Goal: Transaction & Acquisition: Obtain resource

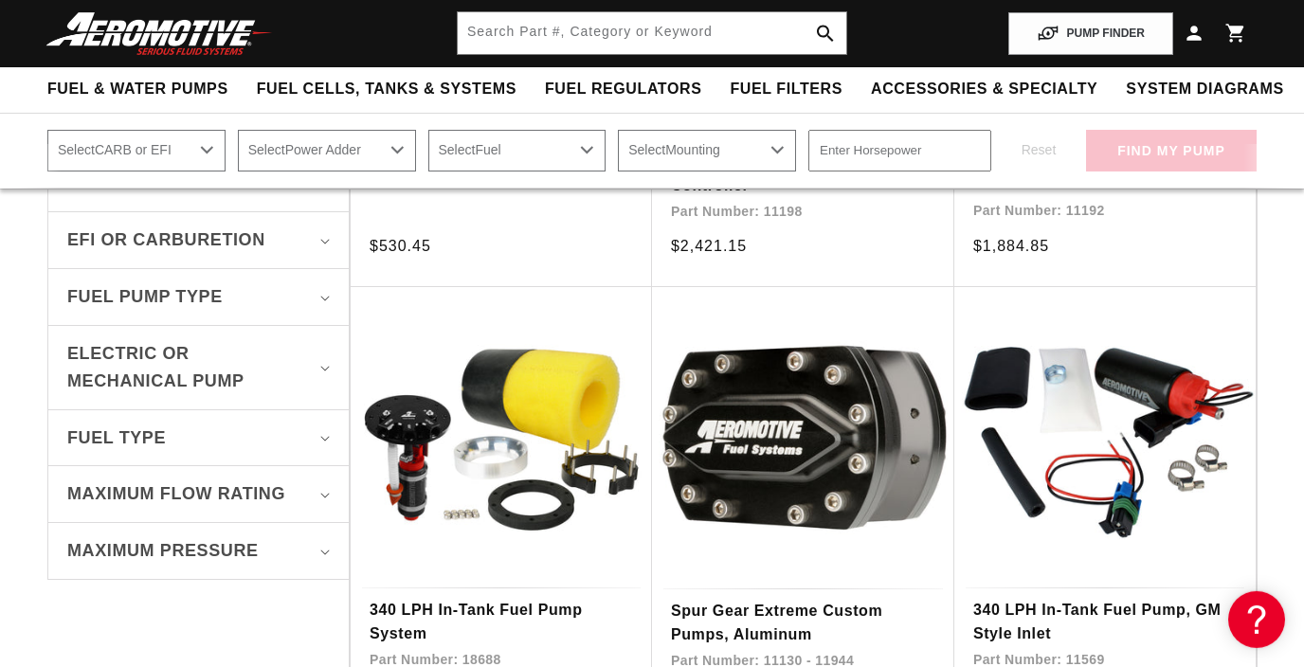
scroll to position [375, 0]
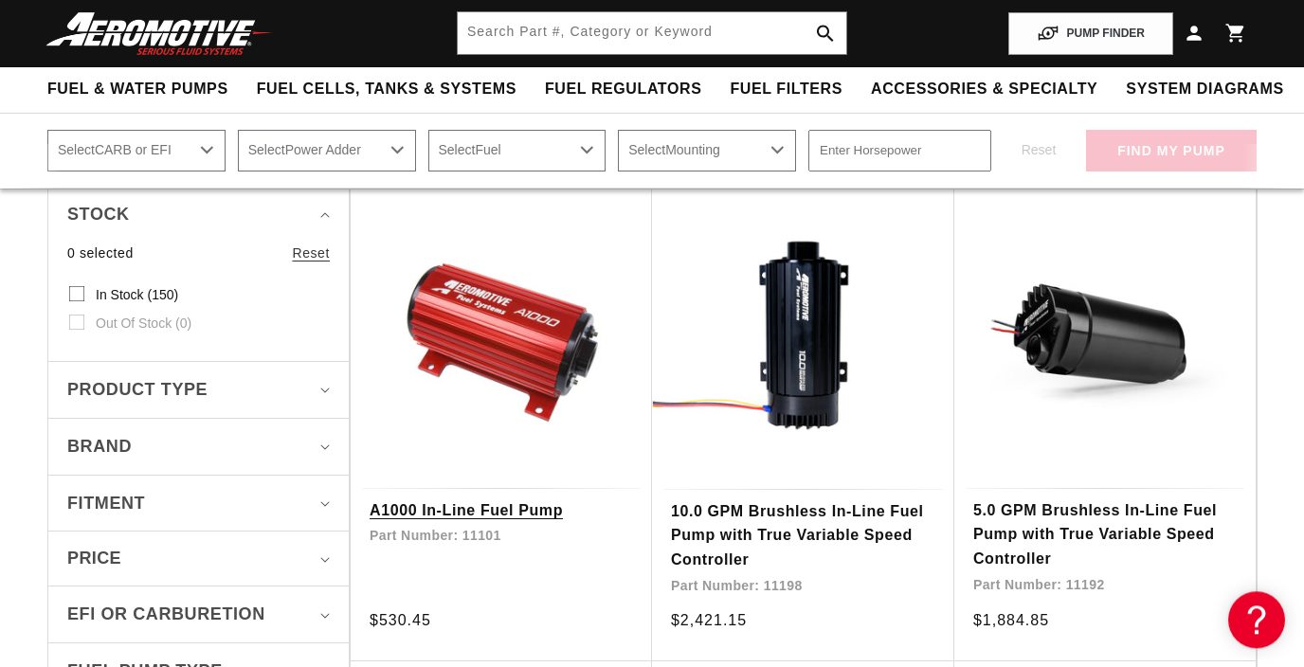
click at [484, 498] on link "A1000 In-Line Fuel Pump" at bounding box center [500, 510] width 263 height 25
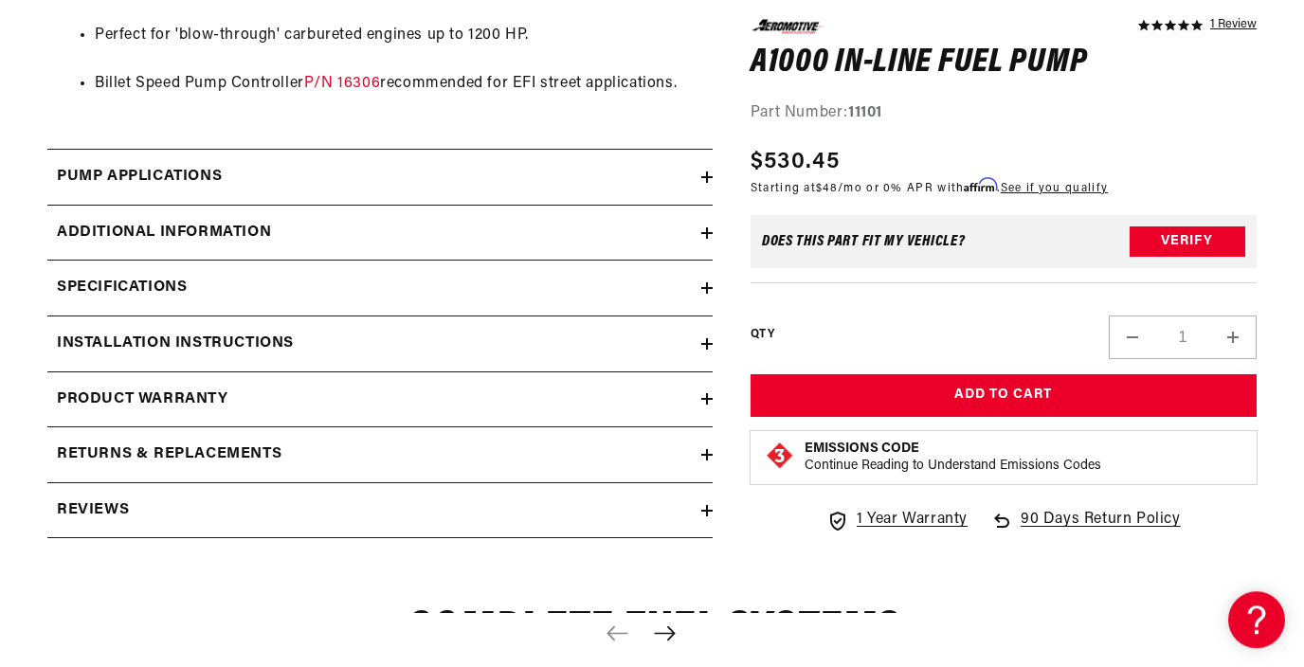
scroll to position [1835, 0]
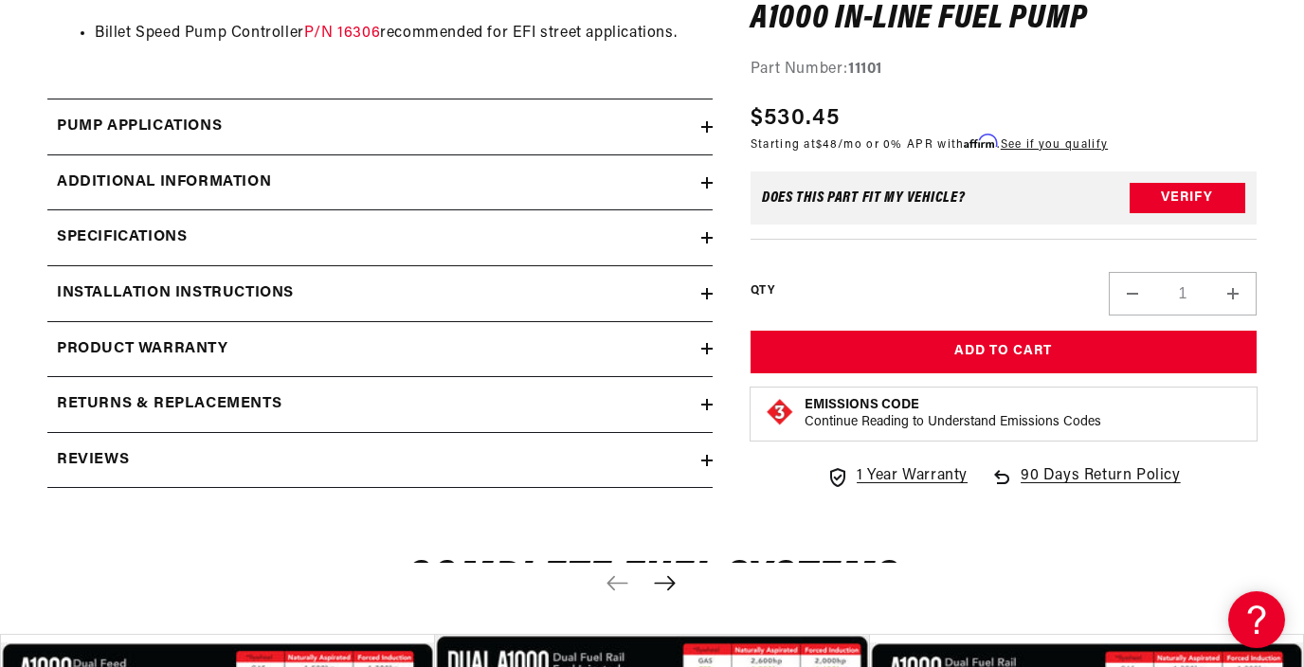
click at [662, 305] on div "Installation Instructions" at bounding box center [374, 293] width 654 height 25
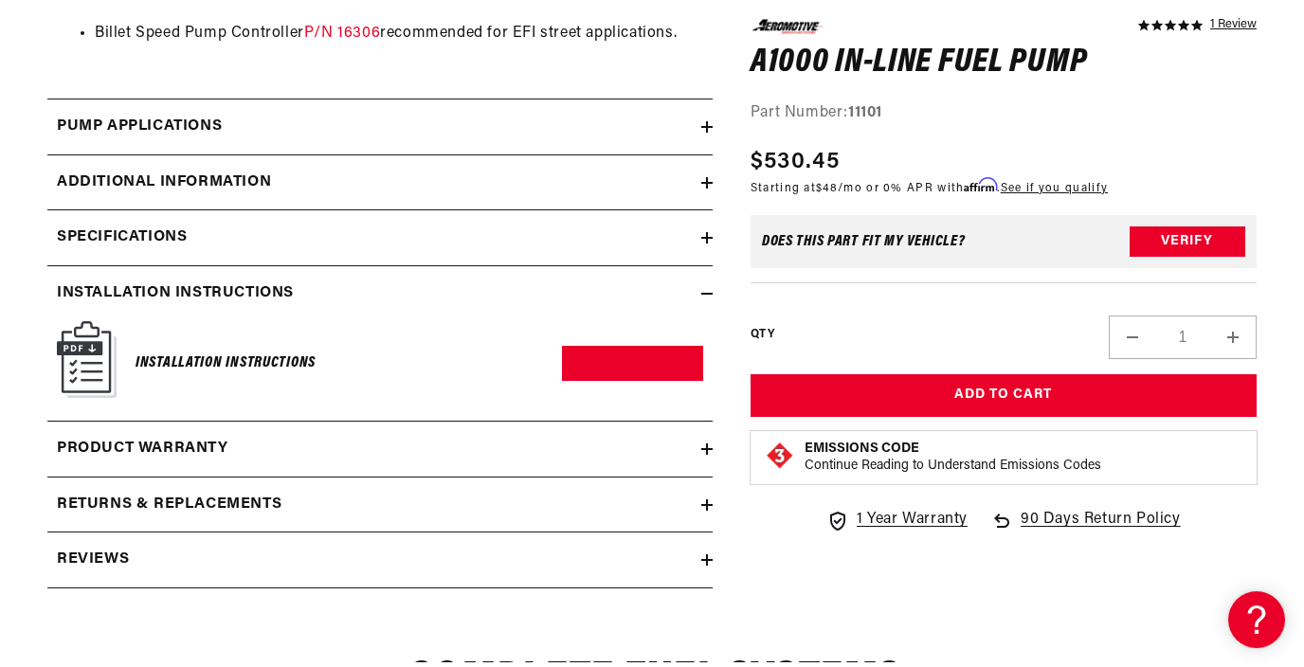
click at [85, 383] on img at bounding box center [87, 359] width 60 height 77
click at [636, 372] on link "Download PDF" at bounding box center [632, 363] width 141 height 35
click at [699, 306] on div "Installation Instructions" at bounding box center [374, 293] width 654 height 25
